Goal: Information Seeking & Learning: Learn about a topic

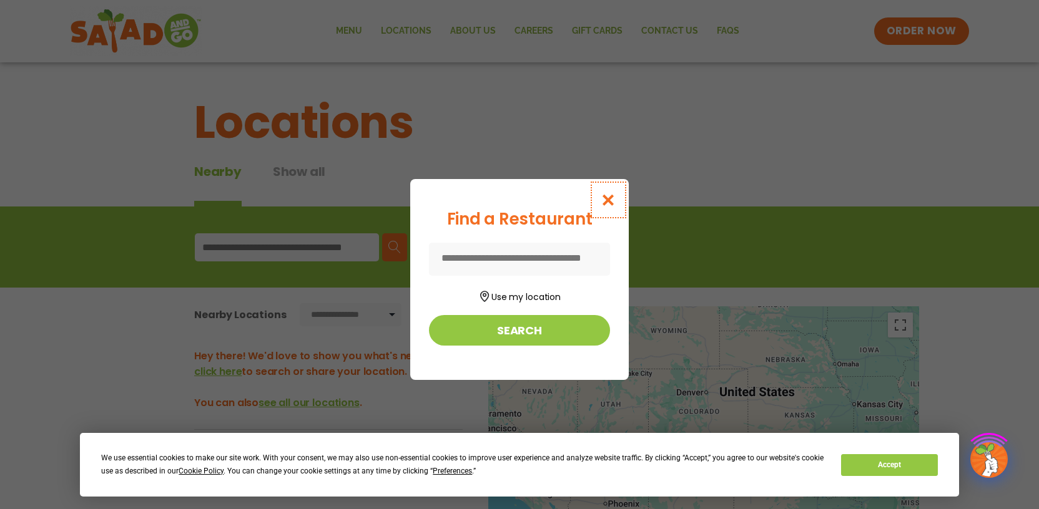
click at [608, 200] on icon "Close modal" at bounding box center [608, 199] width 16 height 13
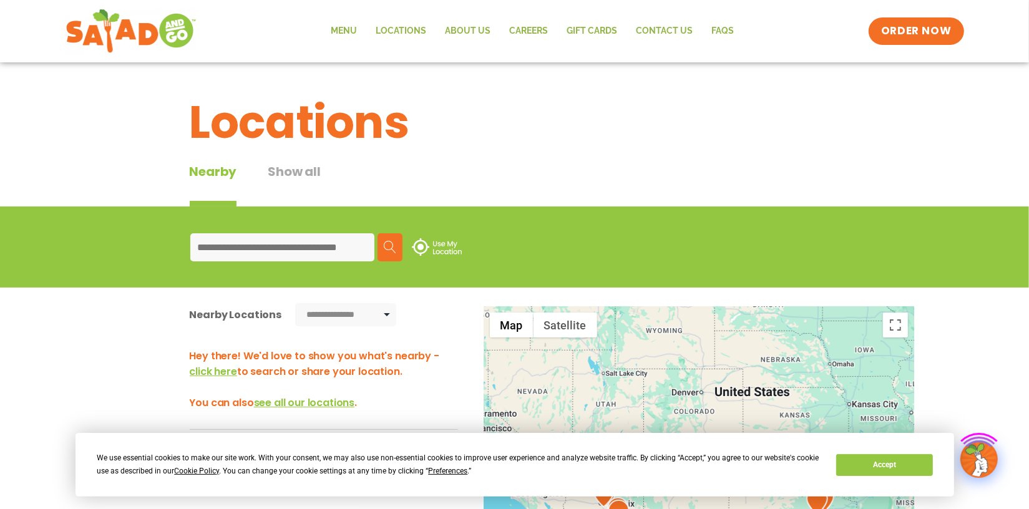
drag, startPoint x: 218, startPoint y: 245, endPoint x: 224, endPoint y: 241, distance: 6.8
click at [221, 239] on input at bounding box center [282, 247] width 184 height 28
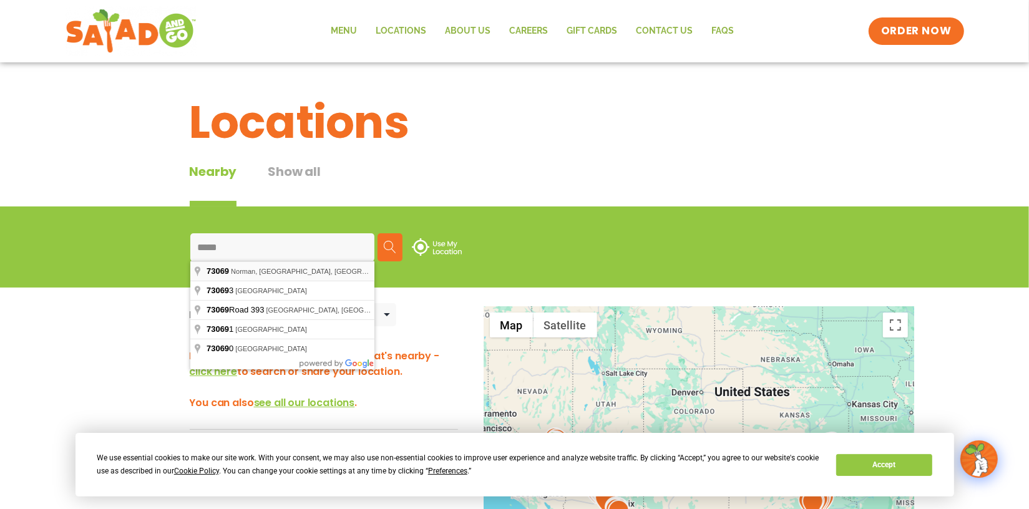
type input "**********"
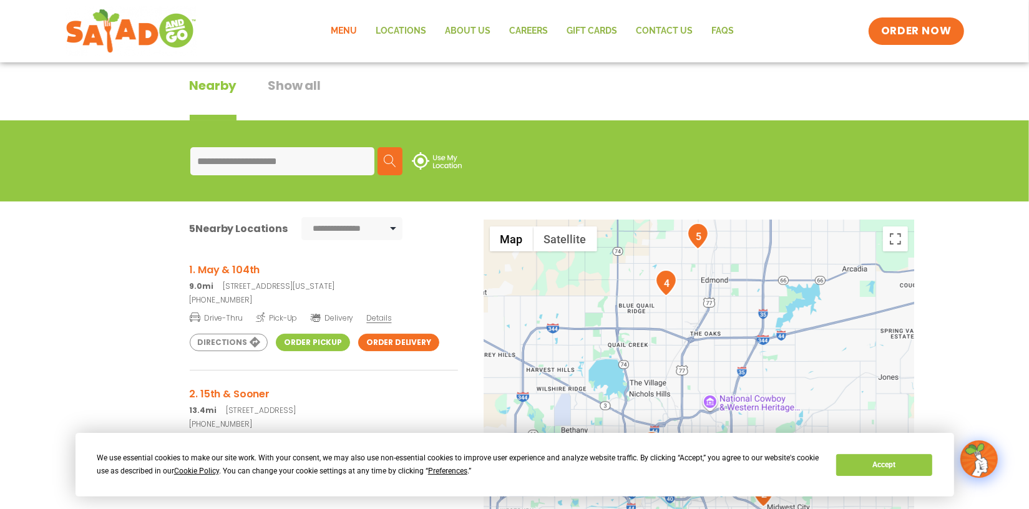
click at [348, 32] on link "Menu" at bounding box center [344, 31] width 45 height 29
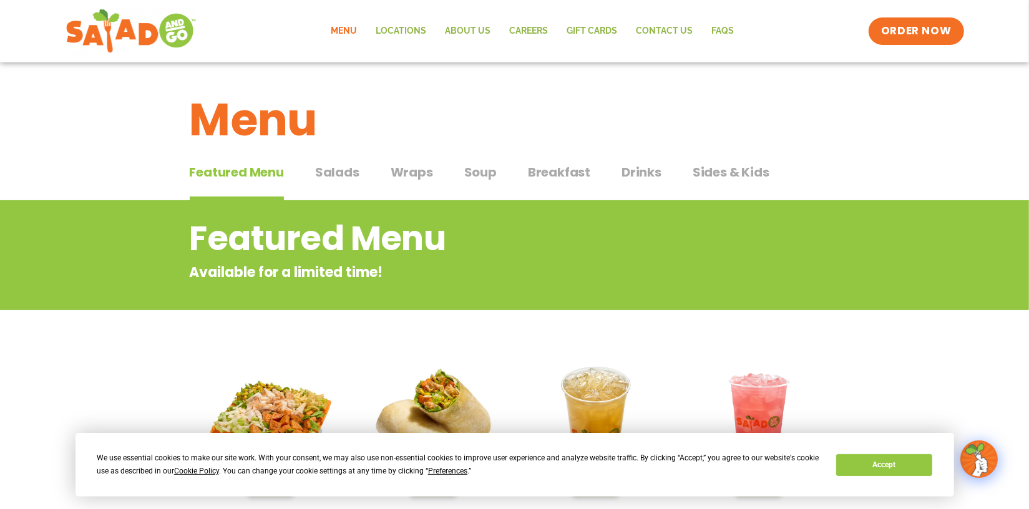
click at [339, 170] on span "Salads" at bounding box center [337, 172] width 44 height 19
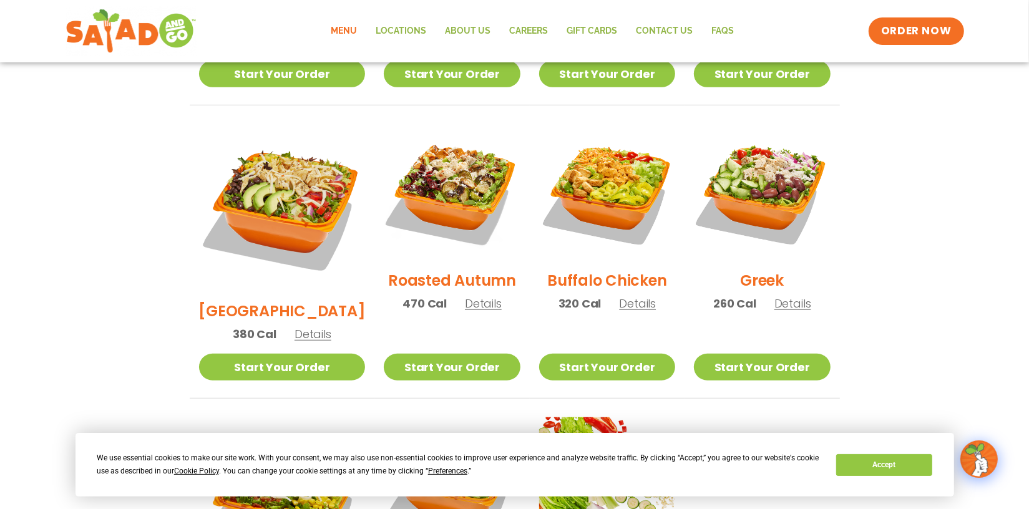
scroll to position [865, 0]
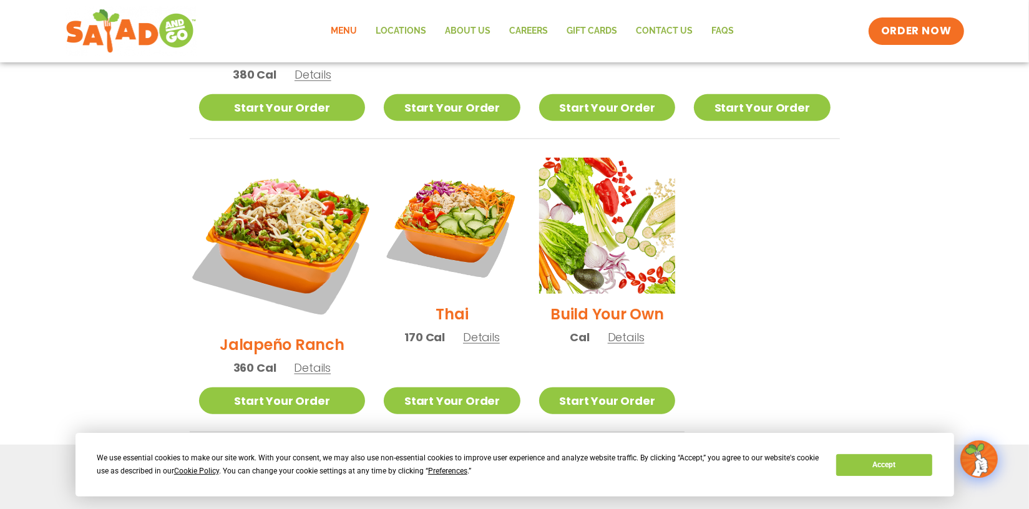
click at [272, 178] on img at bounding box center [281, 241] width 195 height 195
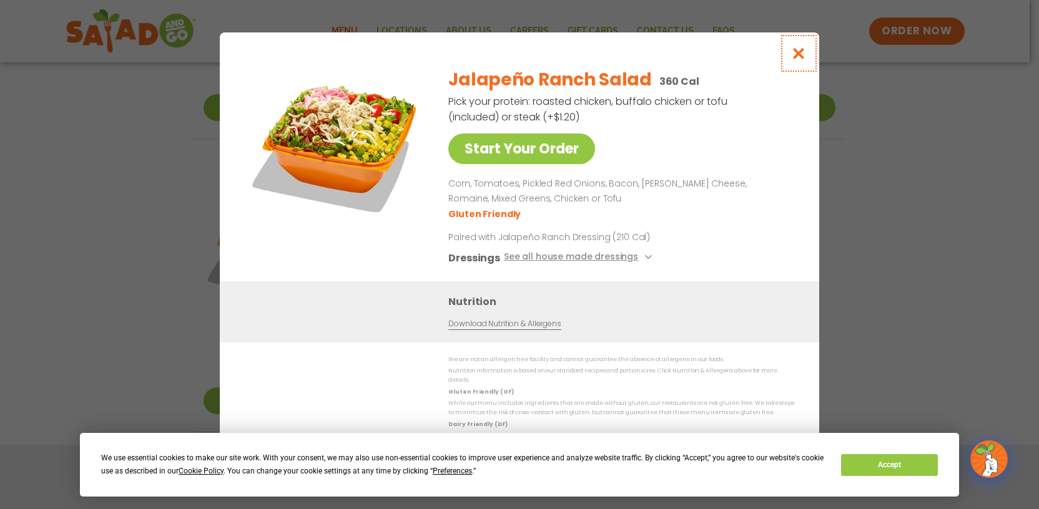
click at [799, 57] on icon "Close modal" at bounding box center [799, 53] width 16 height 13
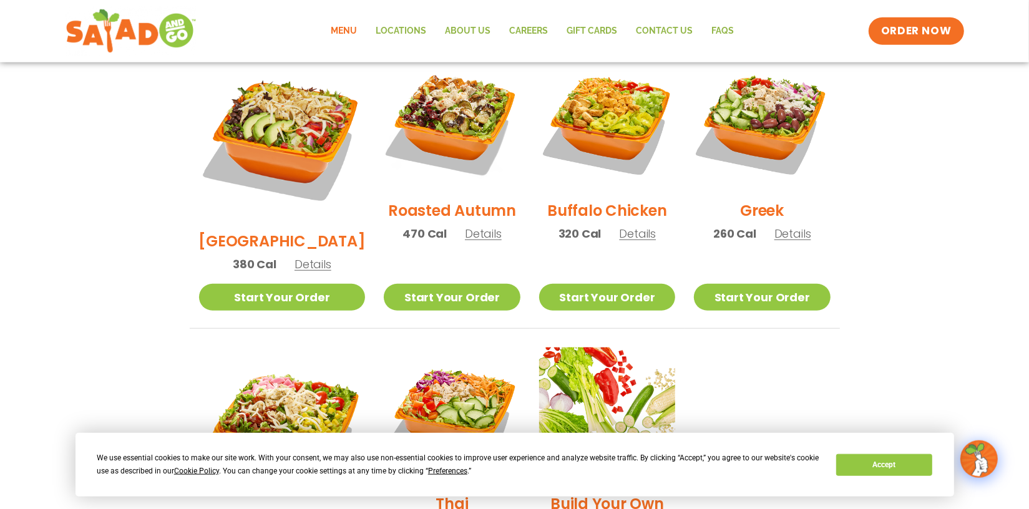
scroll to position [562, 0]
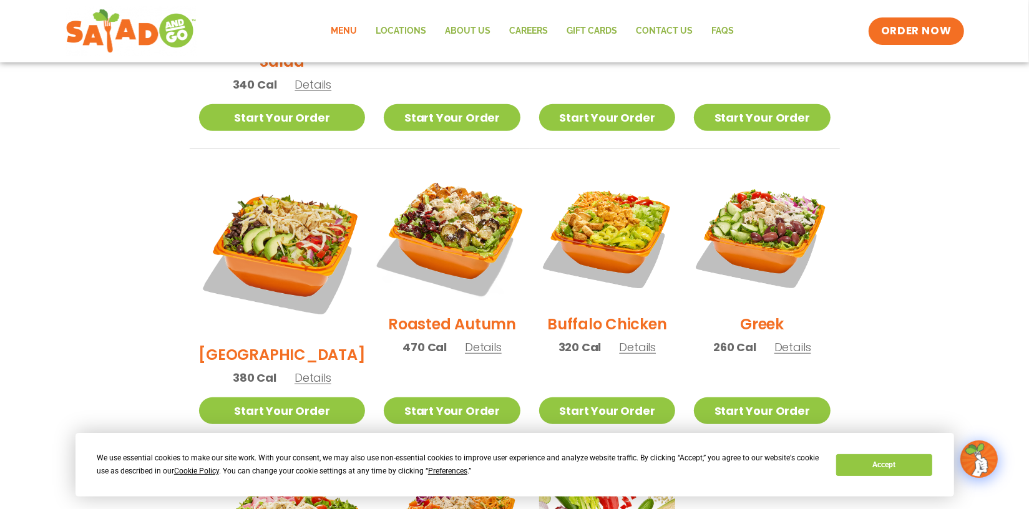
click at [422, 196] on img at bounding box center [452, 236] width 160 height 160
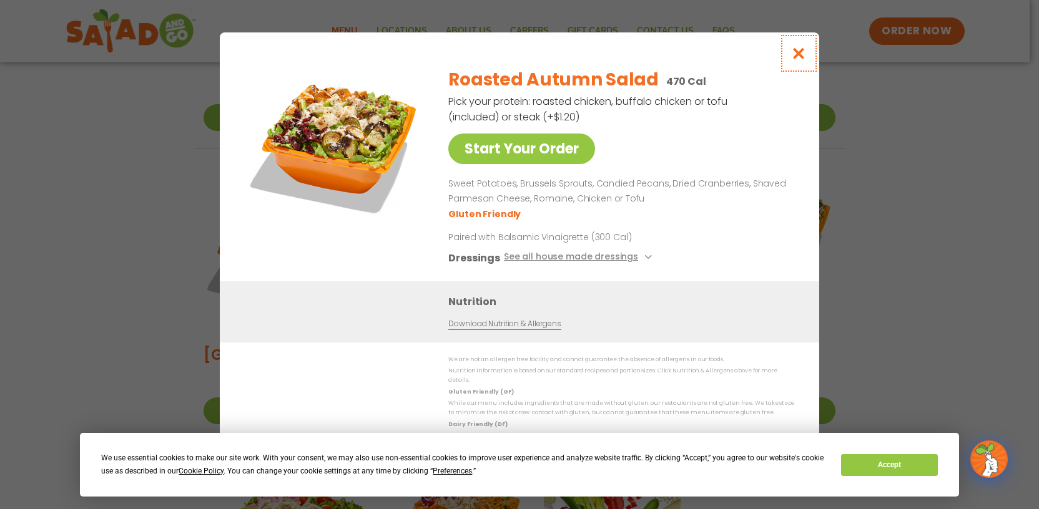
click at [797, 57] on icon "Close modal" at bounding box center [799, 53] width 16 height 13
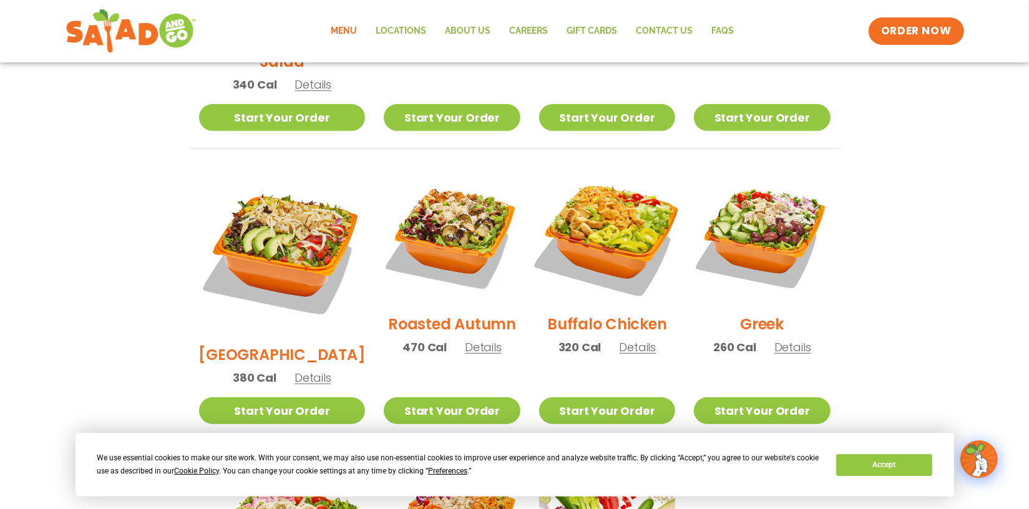
click at [590, 199] on img at bounding box center [607, 236] width 160 height 160
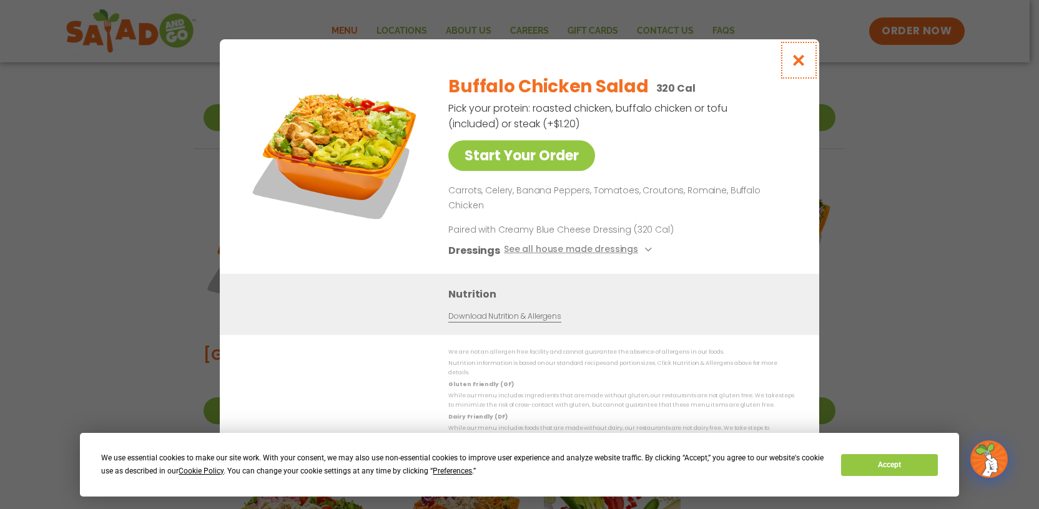
click at [798, 67] on icon "Close modal" at bounding box center [799, 60] width 16 height 13
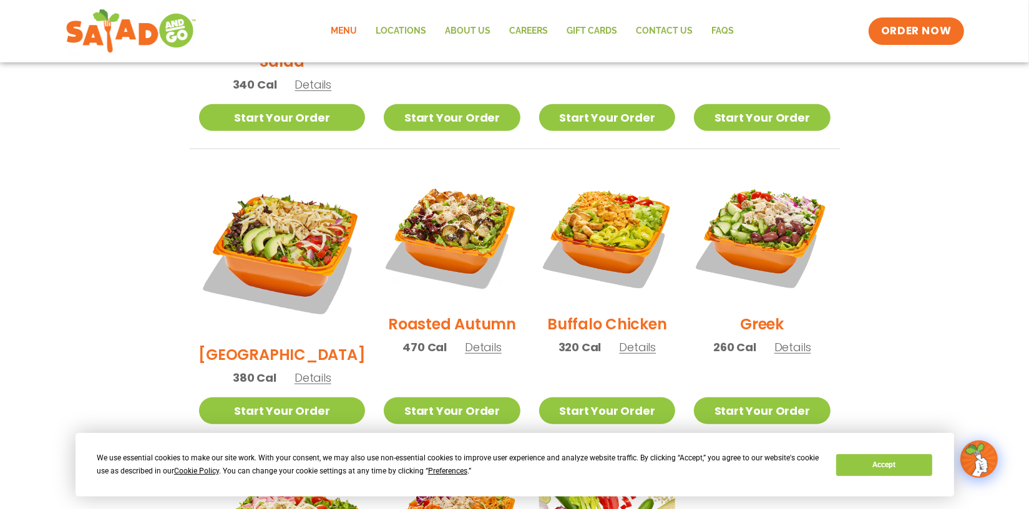
scroll to position [302, 0]
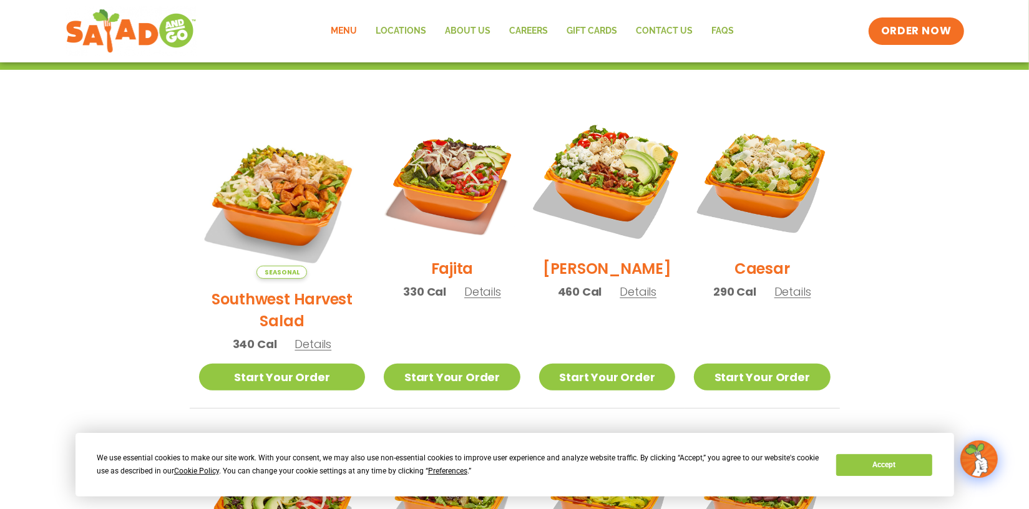
click at [607, 169] on img at bounding box center [607, 180] width 160 height 160
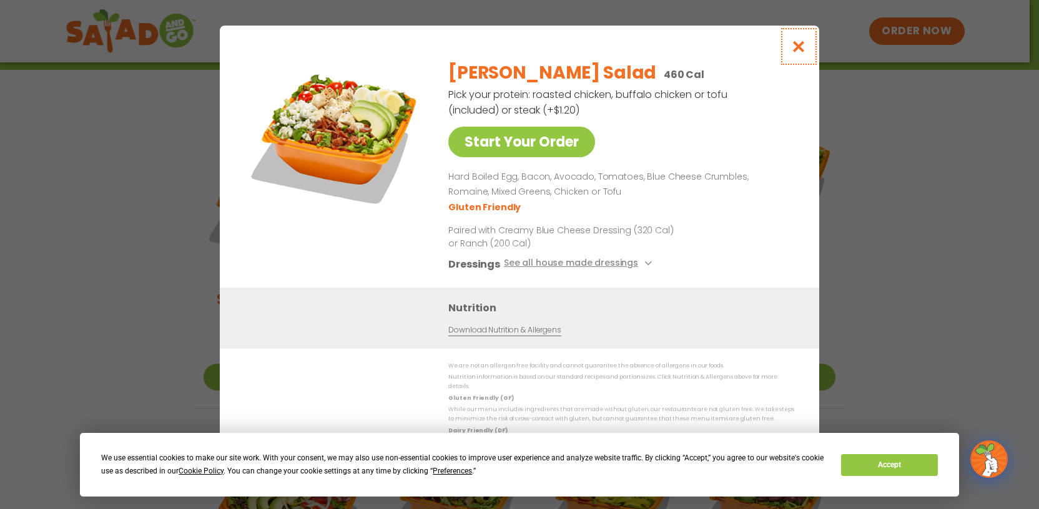
click at [797, 48] on icon "Close modal" at bounding box center [799, 46] width 16 height 13
